Goal: Navigation & Orientation: Find specific page/section

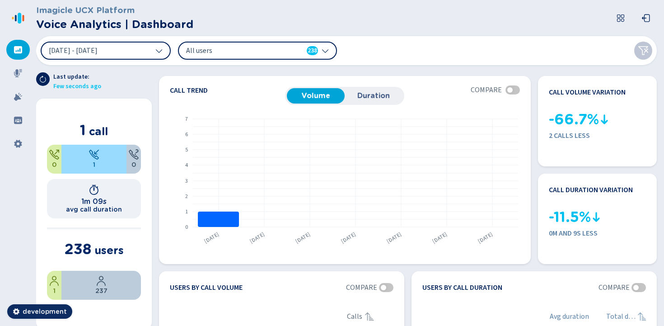
click at [202, 24] on header "Imagicle UCX Platform Voice Analytics | Dashboard" at bounding box center [348, 18] width 625 height 36
drag, startPoint x: 193, startPoint y: 23, endPoint x: 132, endPoint y: 25, distance: 62.0
click at [132, 25] on header "Imagicle UCX Platform Voice Analytics | Dashboard" at bounding box center [348, 18] width 625 height 36
click at [241, 26] on header "Imagicle UCX Platform Voice Analytics | Dashboard" at bounding box center [348, 18] width 625 height 36
click at [23, 100] on div at bounding box center [18, 97] width 24 height 20
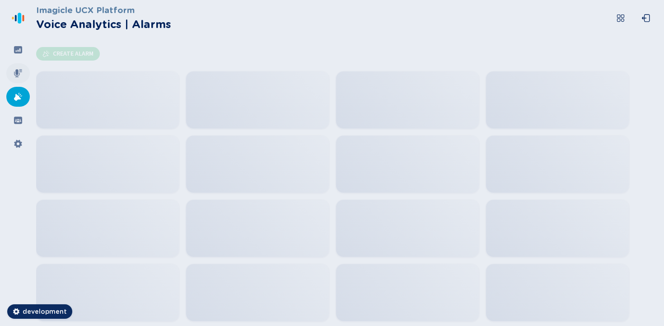
click at [18, 75] on icon at bounding box center [18, 73] width 9 height 9
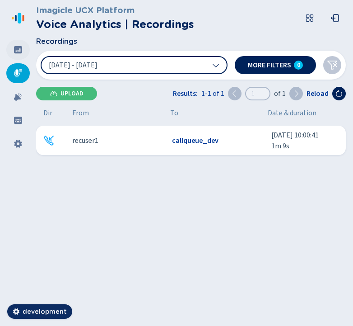
click at [14, 49] on icon at bounding box center [18, 49] width 8 height 7
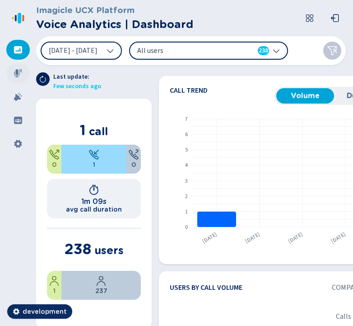
click at [19, 77] on icon at bounding box center [18, 73] width 9 height 9
